Goal: Check status: Check status

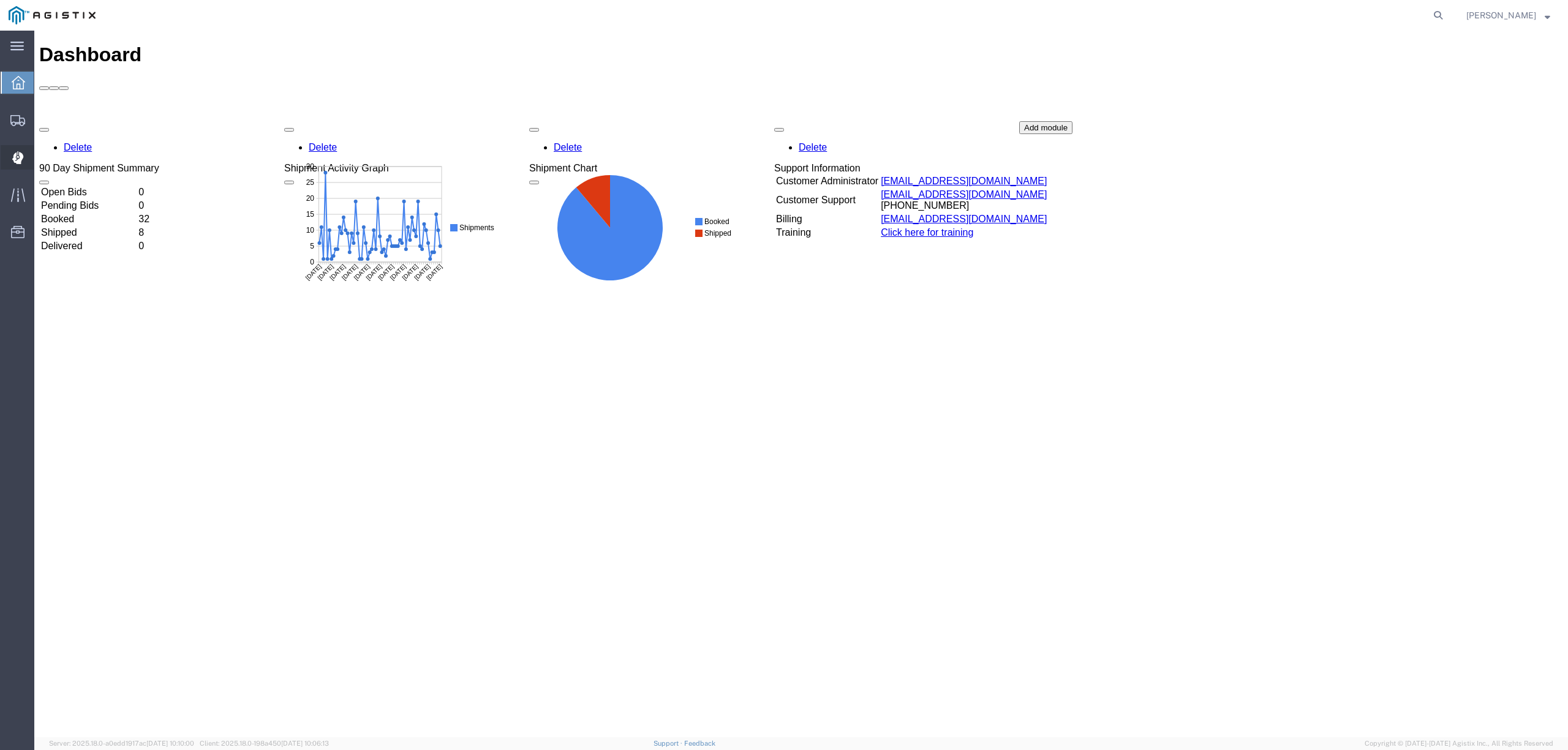
click at [42, 158] on span "Dispatch Manager" at bounding box center [38, 157] width 9 height 24
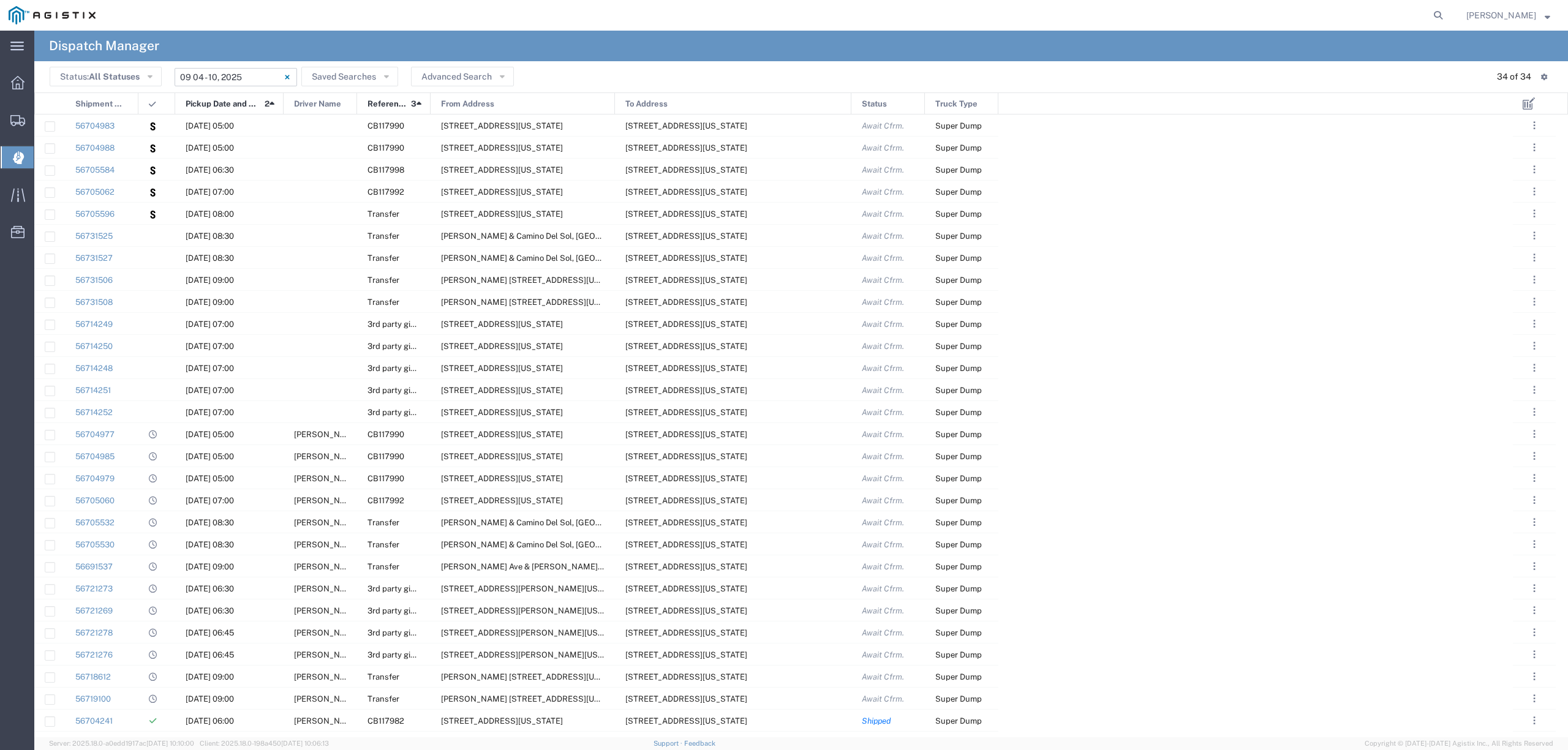
click at [242, 73] on input "[DATE] - [DATE]" at bounding box center [236, 77] width 123 height 18
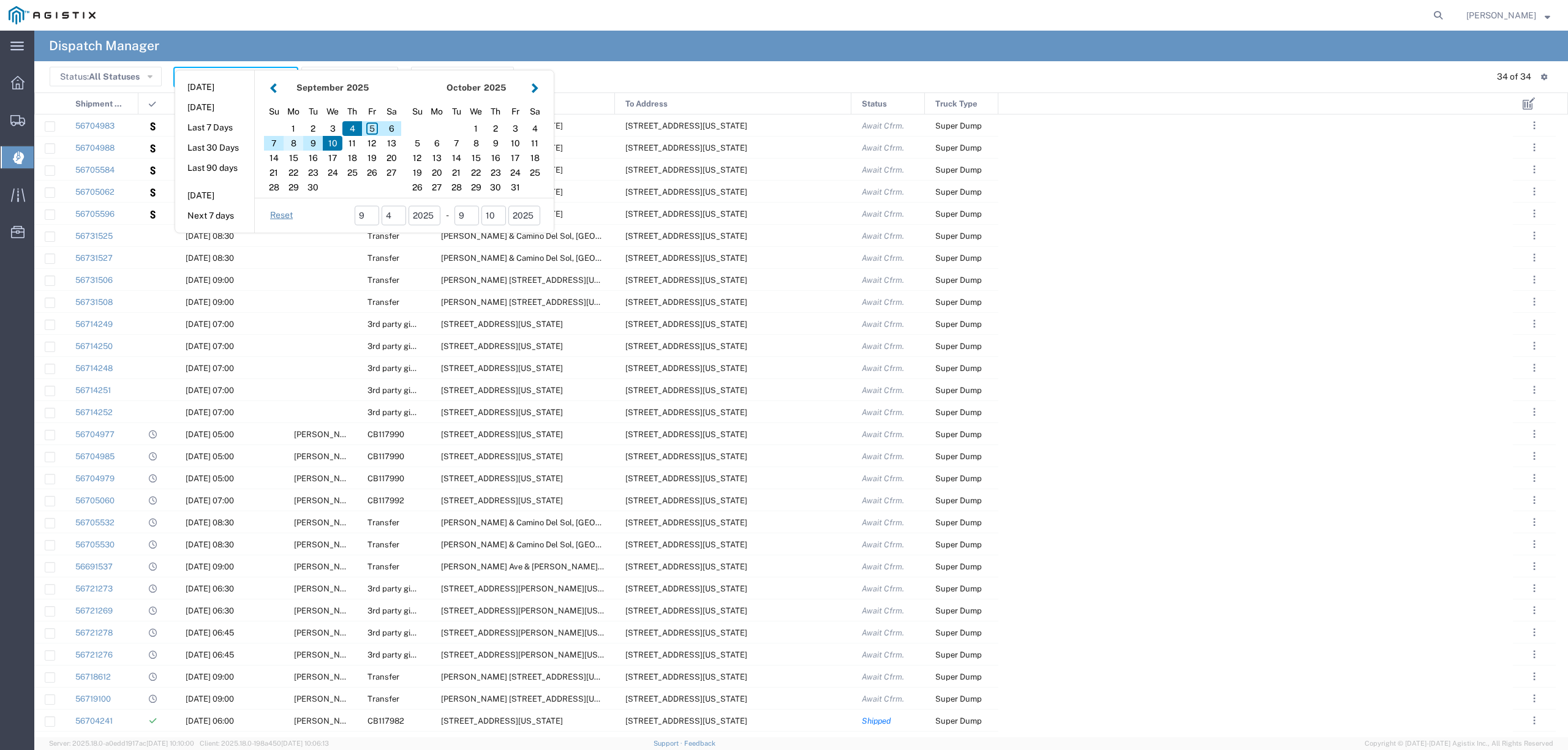
click at [295, 140] on div "8" at bounding box center [293, 143] width 20 height 15
type input "[DATE]"
type input "[DATE] - [DATE]"
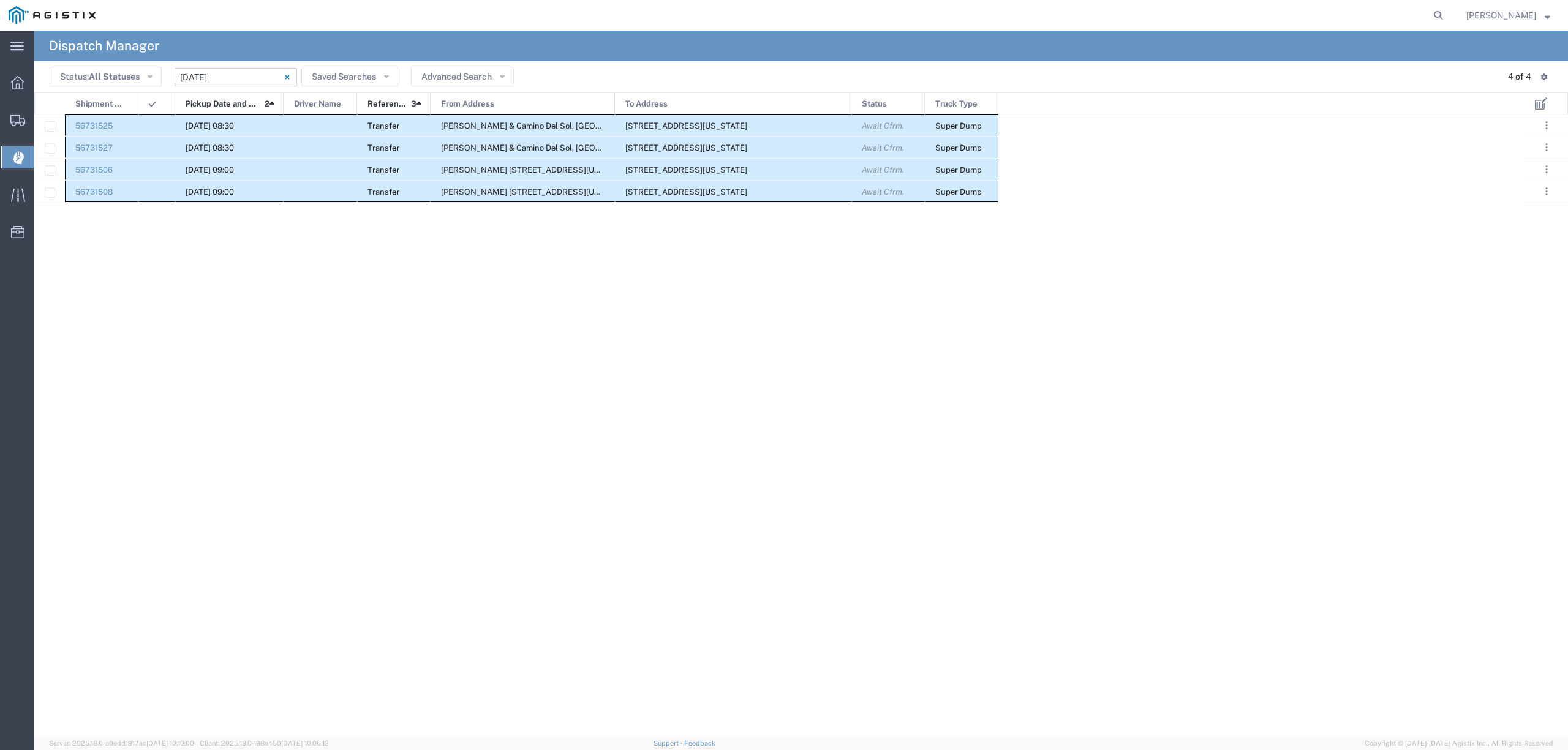
drag, startPoint x: 109, startPoint y: 119, endPoint x: 1010, endPoint y: 194, distance: 904.1
click at [1010, 194] on div "56731525 [DATE] 08:30 Transfer [PERSON_NAME] & [GEOGRAPHIC_DATA], [GEOGRAPHIC_D…" at bounding box center [779, 426] width 1491 height 623
